Goal: Transaction & Acquisition: Purchase product/service

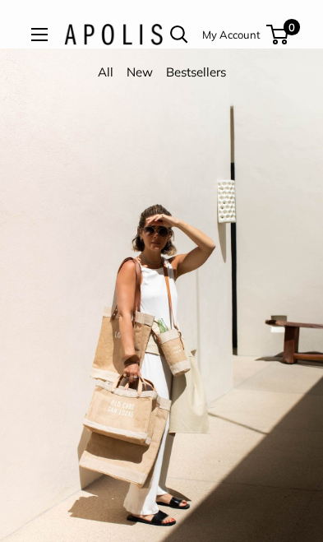
click at [48, 39] on button "Open menu" at bounding box center [39, 34] width 16 height 13
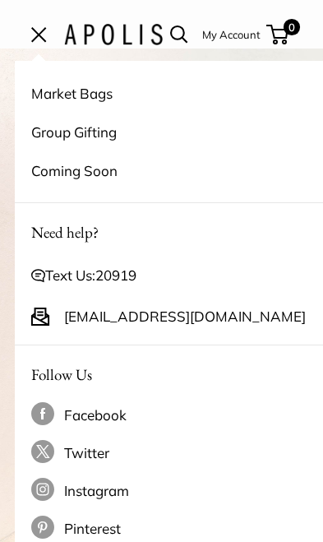
click at [111, 95] on link "Market Bags" at bounding box center [176, 93] width 290 height 39
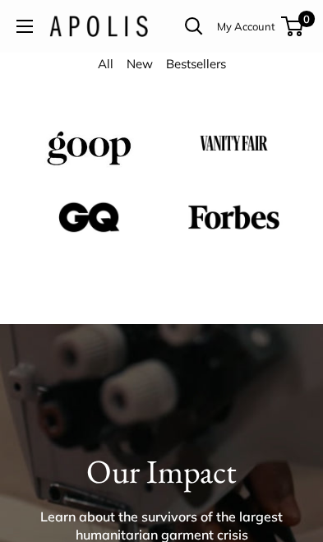
scroll to position [1687, 0]
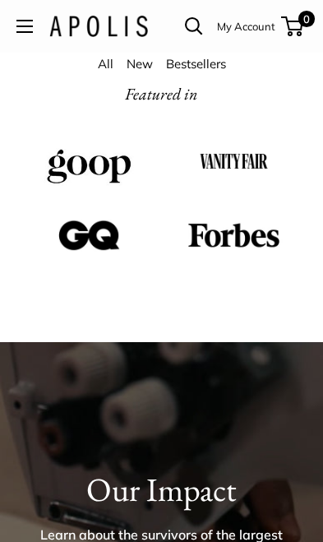
click at [195, 64] on link "Bestsellers" at bounding box center [196, 64] width 60 height 16
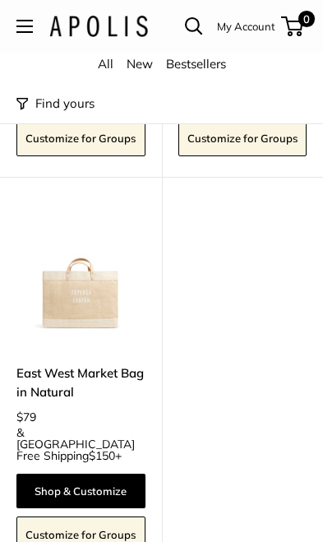
scroll to position [1368, 0]
